Goal: Task Accomplishment & Management: Manage account settings

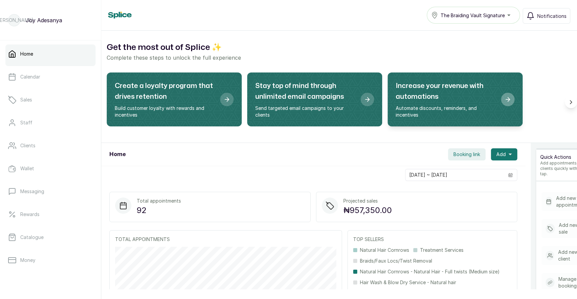
click at [481, 18] on span "The Braiding Vault Signature" at bounding box center [472, 15] width 64 height 7
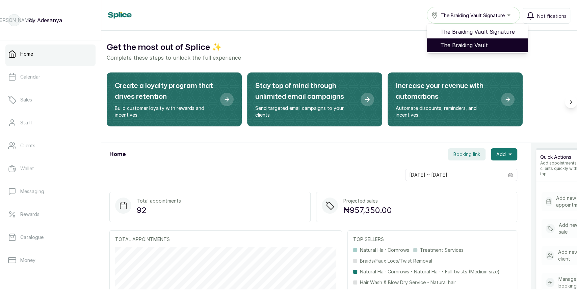
click at [455, 44] on span "The Braiding Vault" at bounding box center [481, 45] width 82 height 8
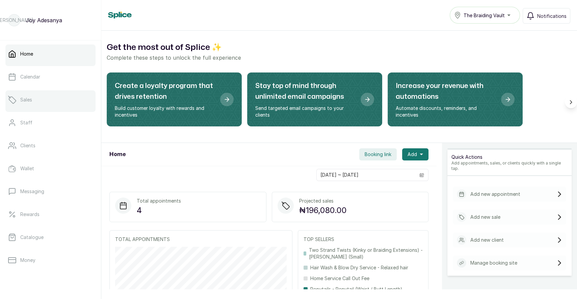
click at [28, 103] on p "Sales" at bounding box center [26, 99] width 12 height 7
